Goal: Task Accomplishment & Management: Manage account settings

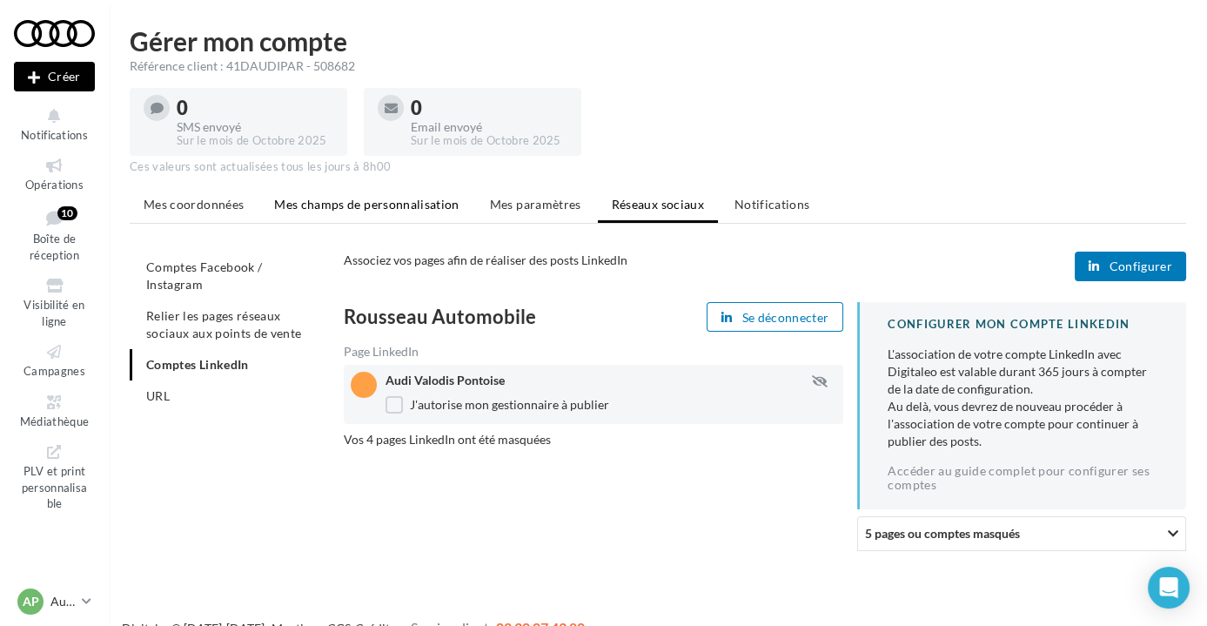
click at [448, 202] on span "Mes champs de personnalisation" at bounding box center [366, 204] width 185 height 15
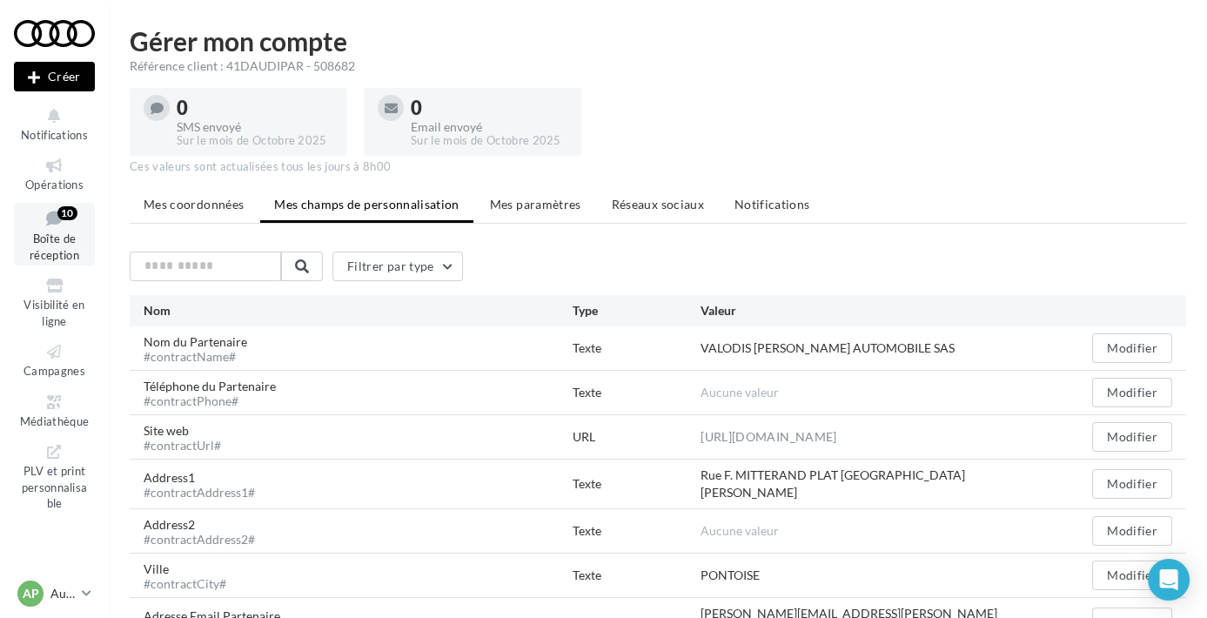
click at [57, 219] on div "10" at bounding box center [67, 213] width 20 height 17
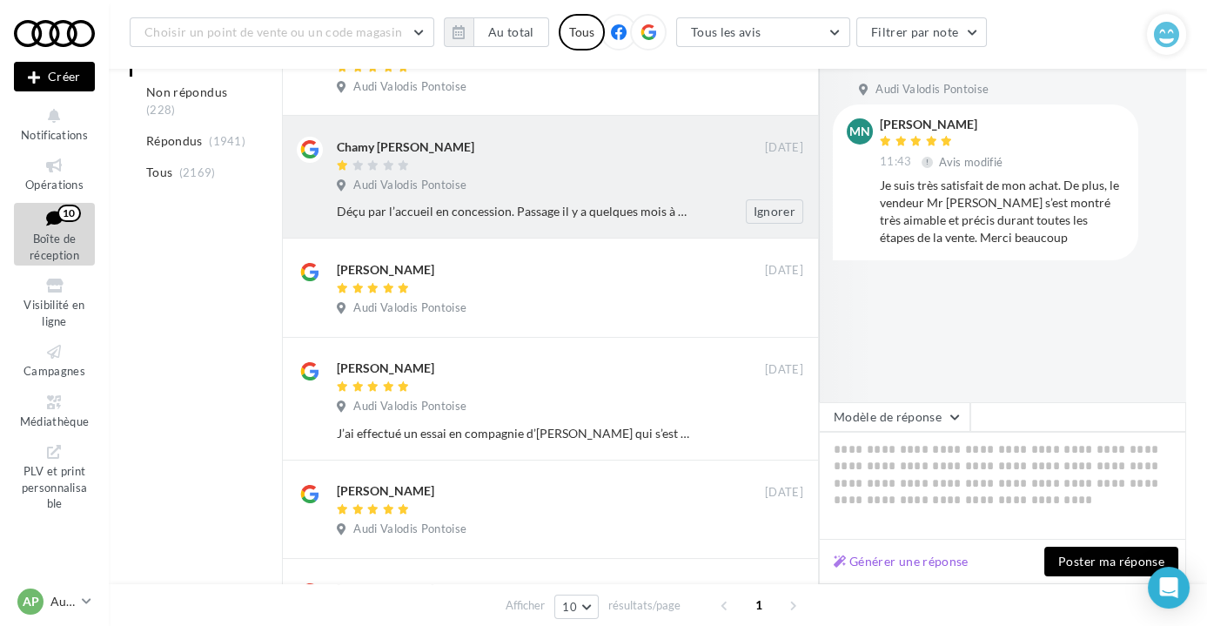
scroll to position [395, 0]
click at [543, 211] on div "Déçu par l’accueil en concession. Passage il y a quelques mois à 18h, soit une …" at bounding box center [513, 210] width 353 height 17
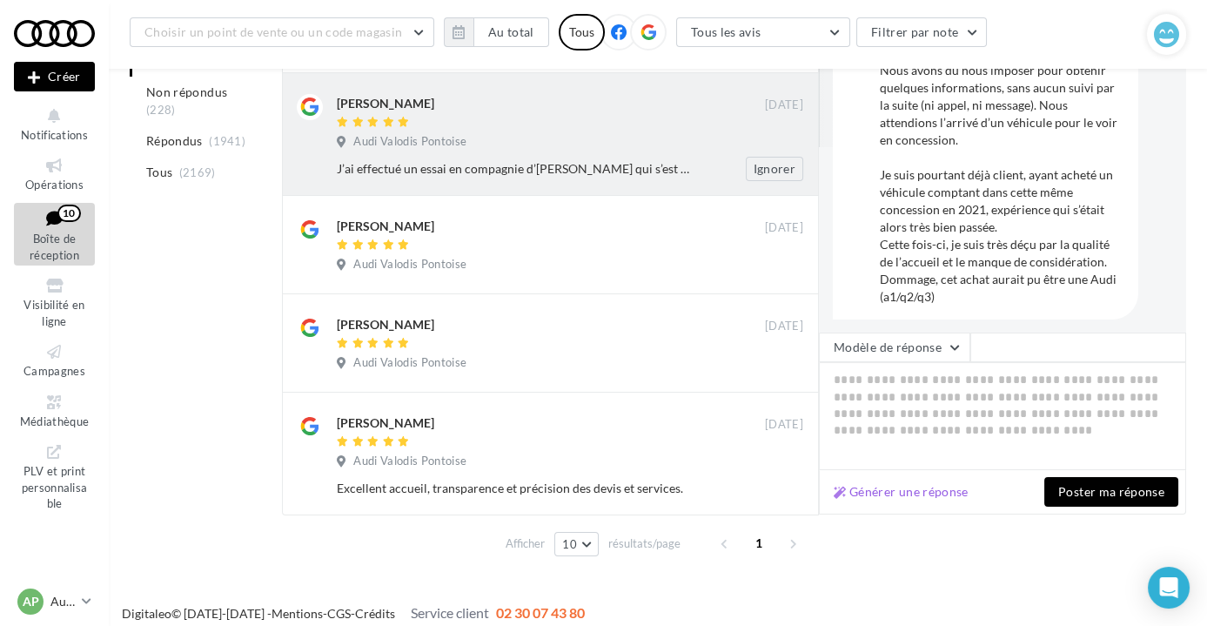
scroll to position [670, 0]
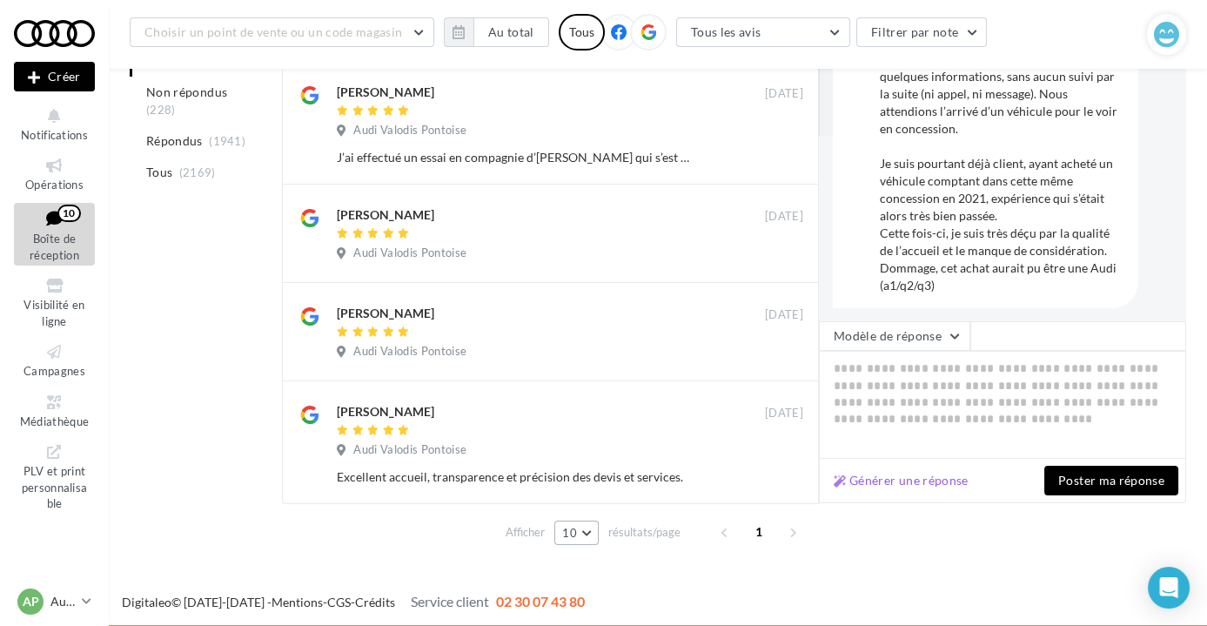
click at [590, 531] on button "10" at bounding box center [576, 532] width 44 height 24
click at [593, 473] on button "25" at bounding box center [615, 471] width 122 height 30
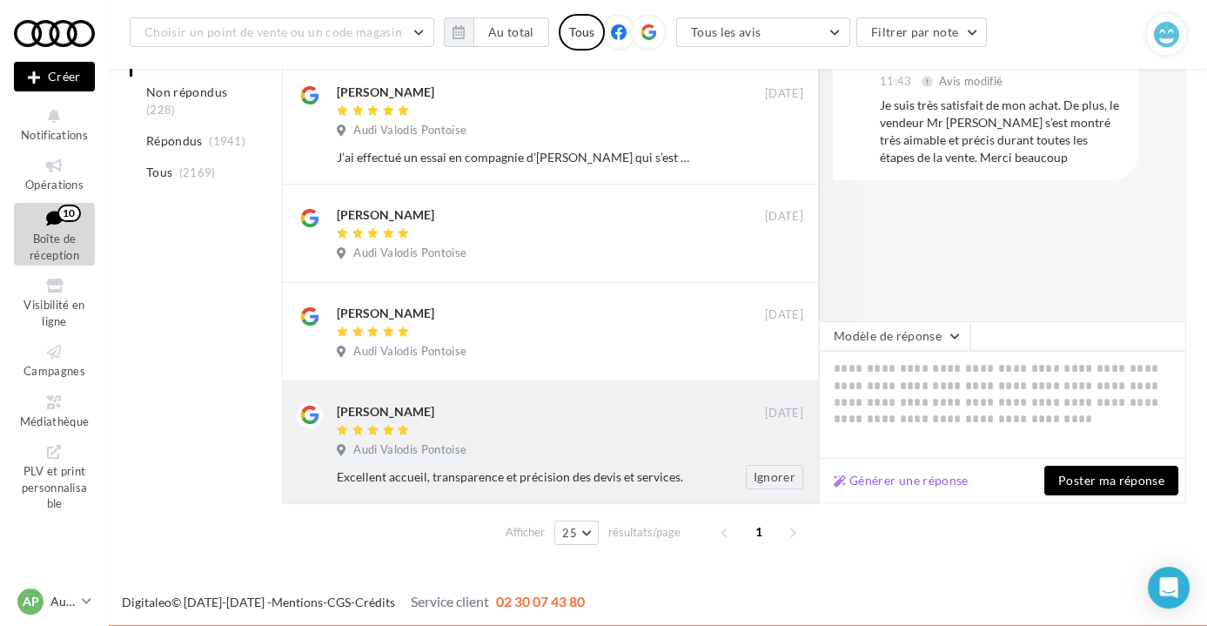
click at [595, 456] on div "Audi Valodis Pontoise" at bounding box center [570, 451] width 467 height 19
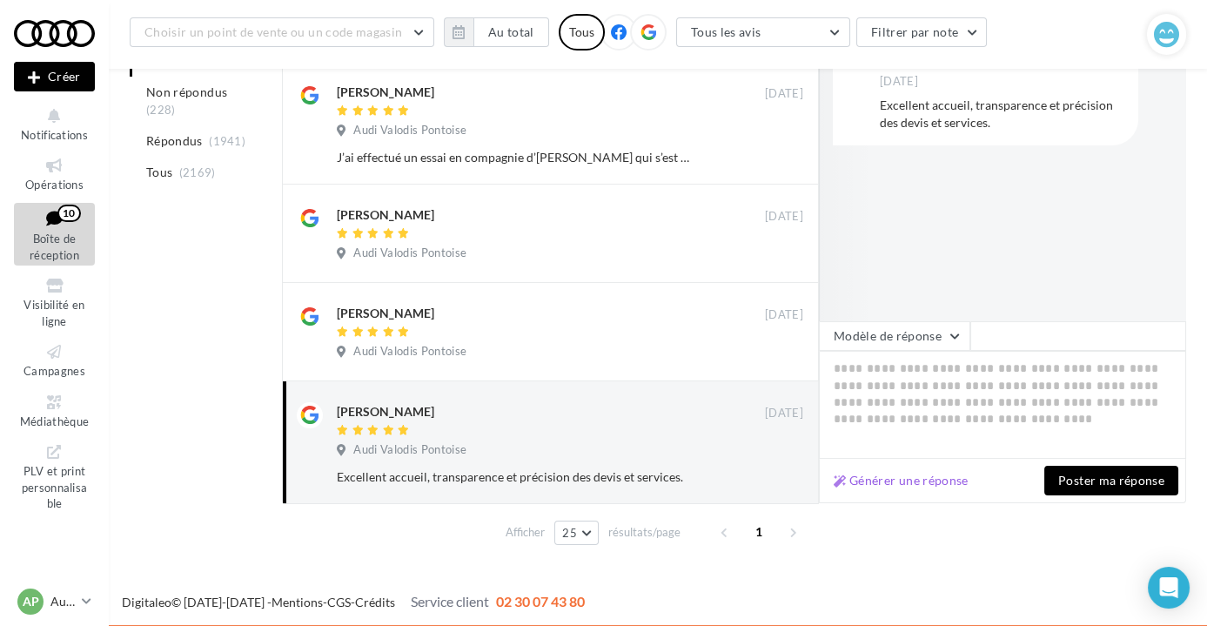
click at [905, 115] on div "Excellent accueil, transparence et précision des devis et services." at bounding box center [1002, 114] width 245 height 35
click at [904, 111] on div "Excellent accueil, transparence et précision des devis et services." at bounding box center [1002, 114] width 245 height 35
